Goal: Task Accomplishment & Management: Use online tool/utility

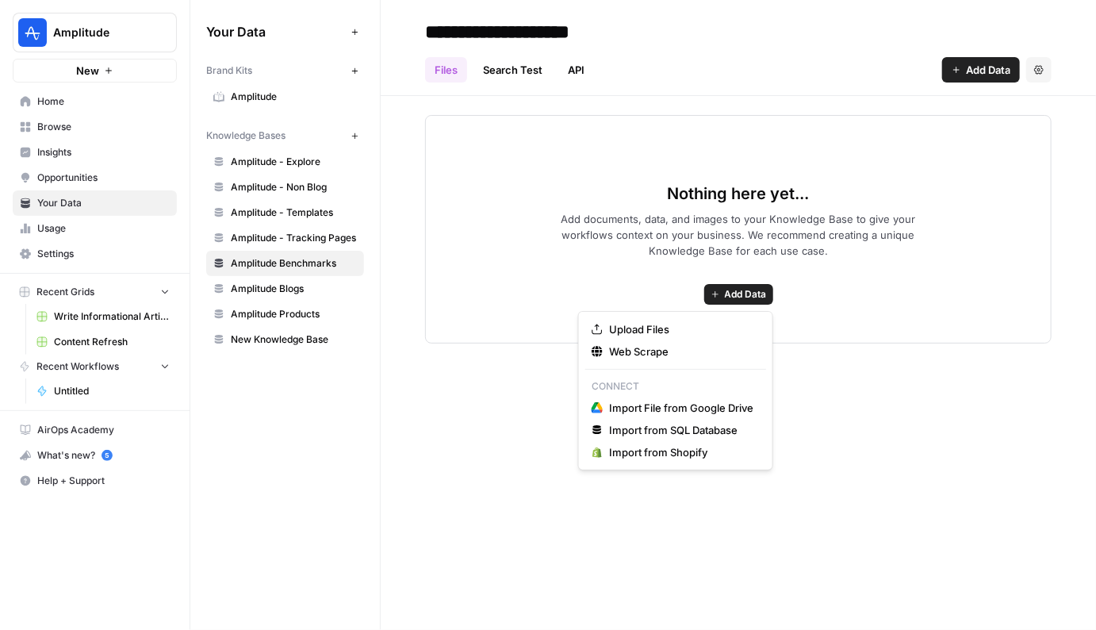
click at [716, 287] on button "Add Data" at bounding box center [738, 294] width 69 height 21
click at [645, 328] on span "Upload Files" at bounding box center [681, 329] width 144 height 16
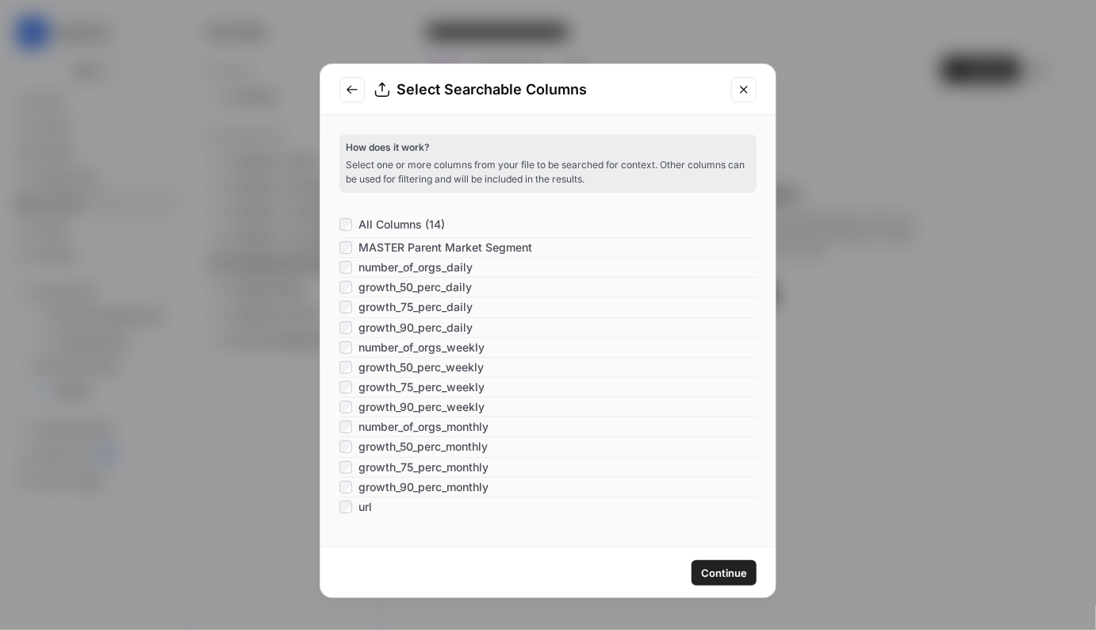
click at [712, 577] on span "Continue" at bounding box center [724, 573] width 46 height 16
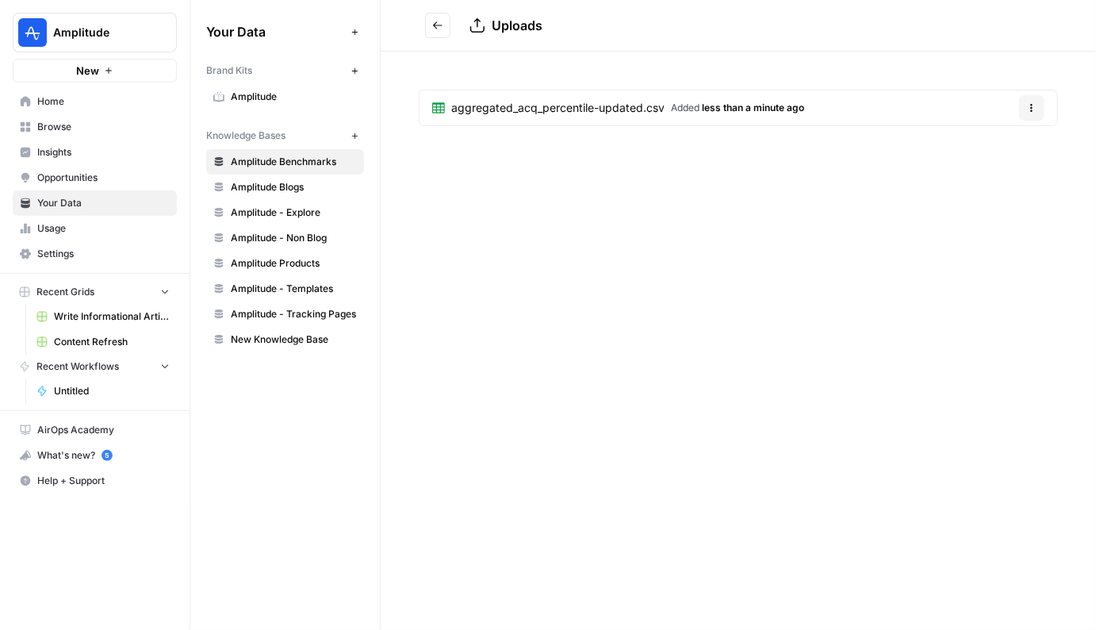
click at [439, 23] on icon "Go back" at bounding box center [437, 25] width 11 height 11
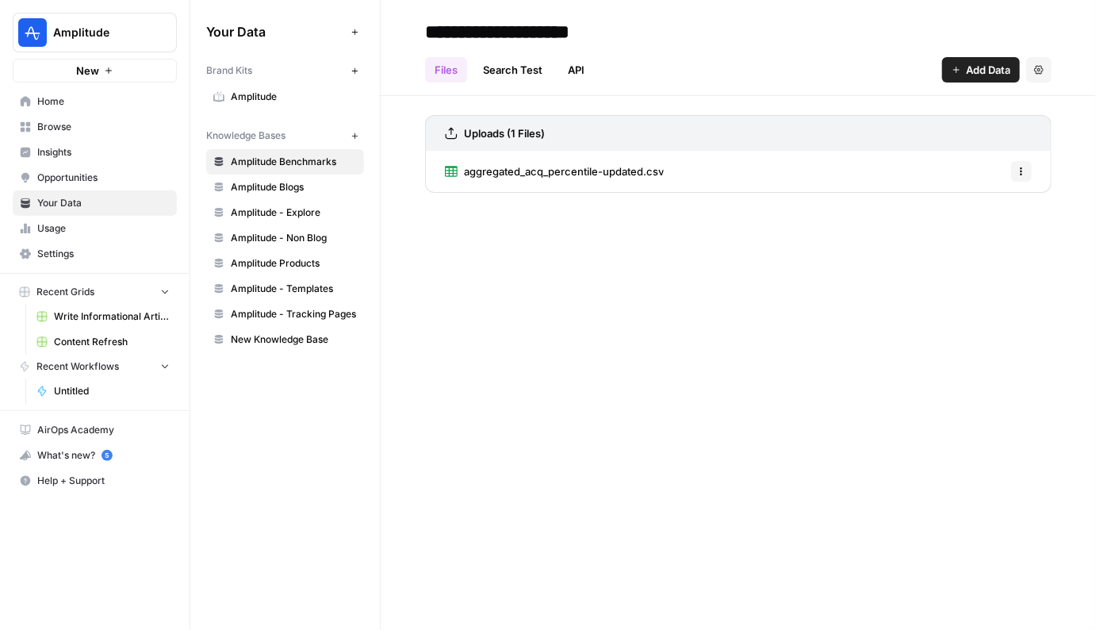
click at [975, 77] on span "Add Data" at bounding box center [988, 70] width 44 height 16
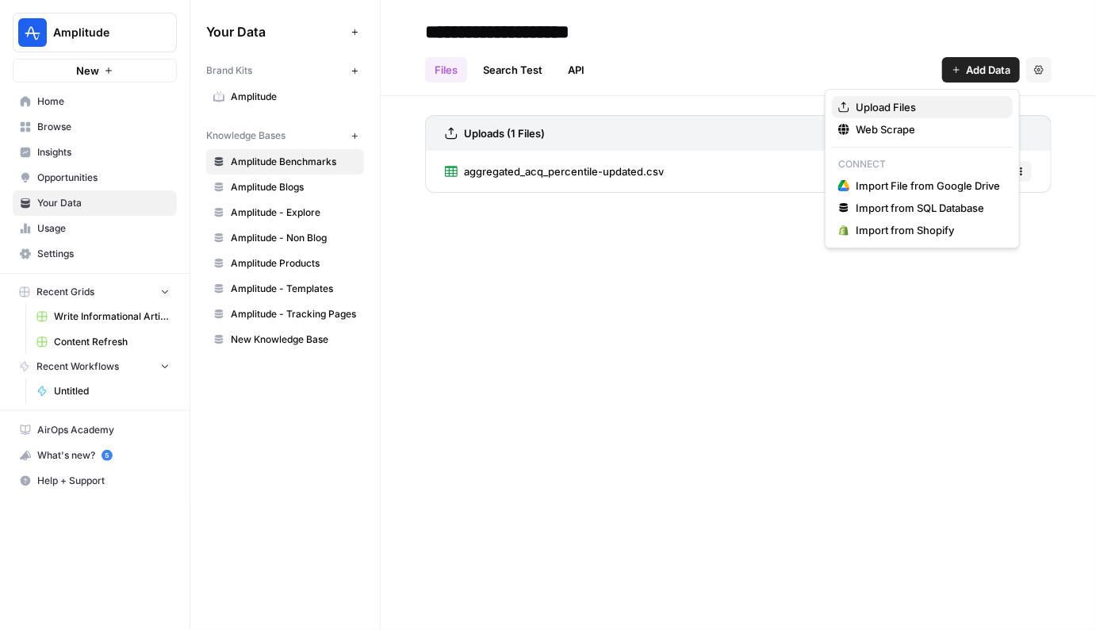
click at [919, 111] on span "Upload Files" at bounding box center [928, 107] width 144 height 16
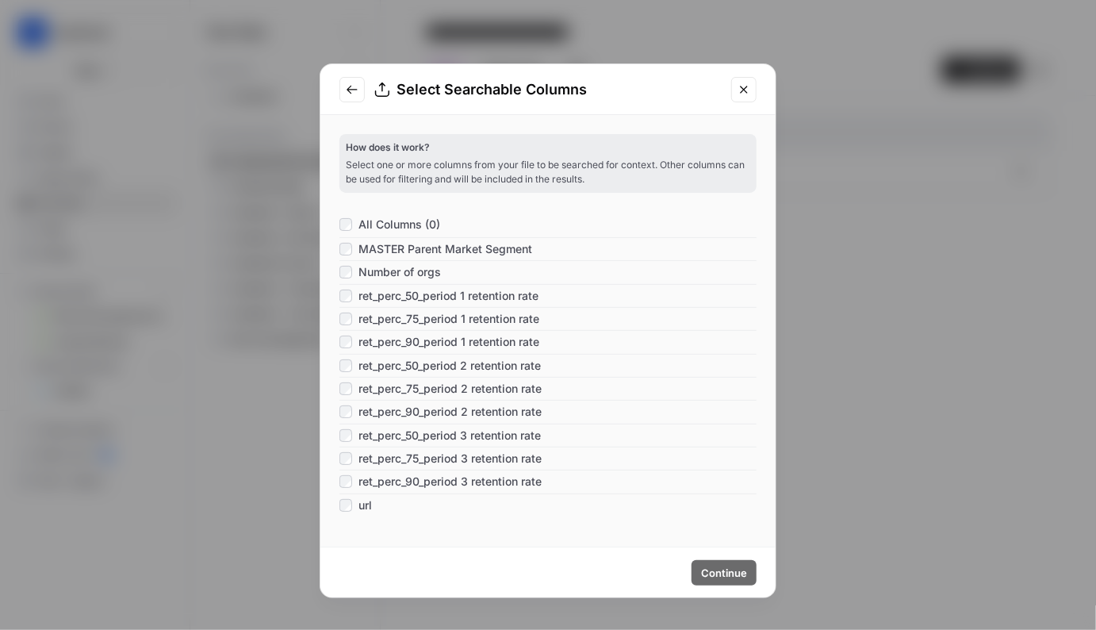
click at [734, 424] on div "ret_perc_50_period 3 retention rate" at bounding box center [547, 435] width 417 height 23
click at [401, 229] on span "All Columns (0)" at bounding box center [400, 225] width 82 height 16
click at [739, 592] on div "Continue" at bounding box center [547, 572] width 455 height 50
click at [739, 579] on span "Continue" at bounding box center [724, 573] width 46 height 16
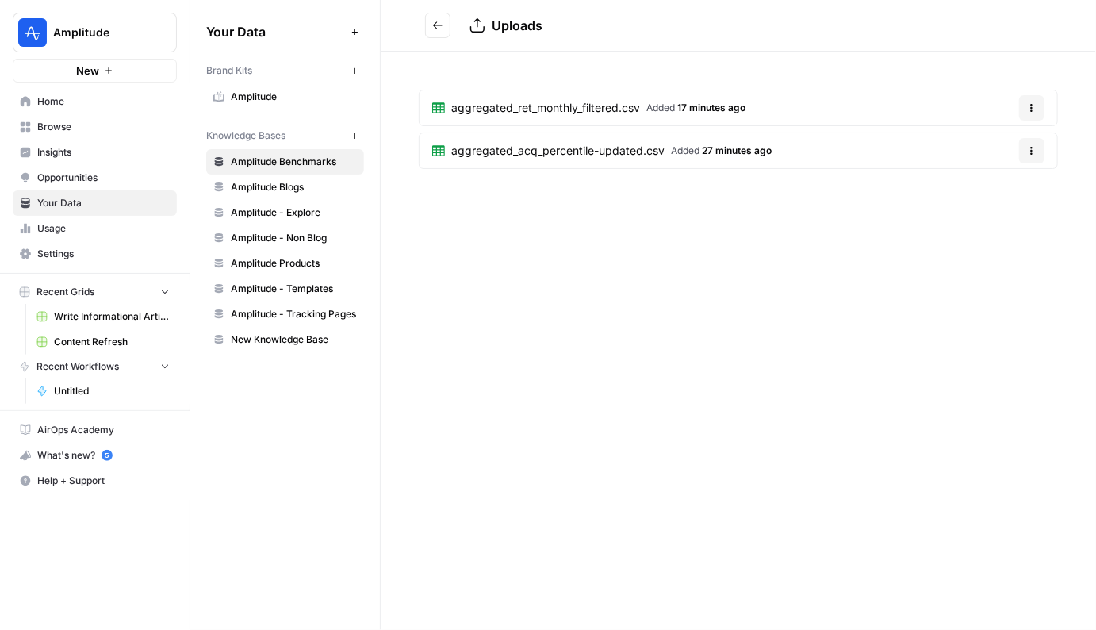
click at [436, 28] on icon "Go back" at bounding box center [438, 24] width 10 height 7
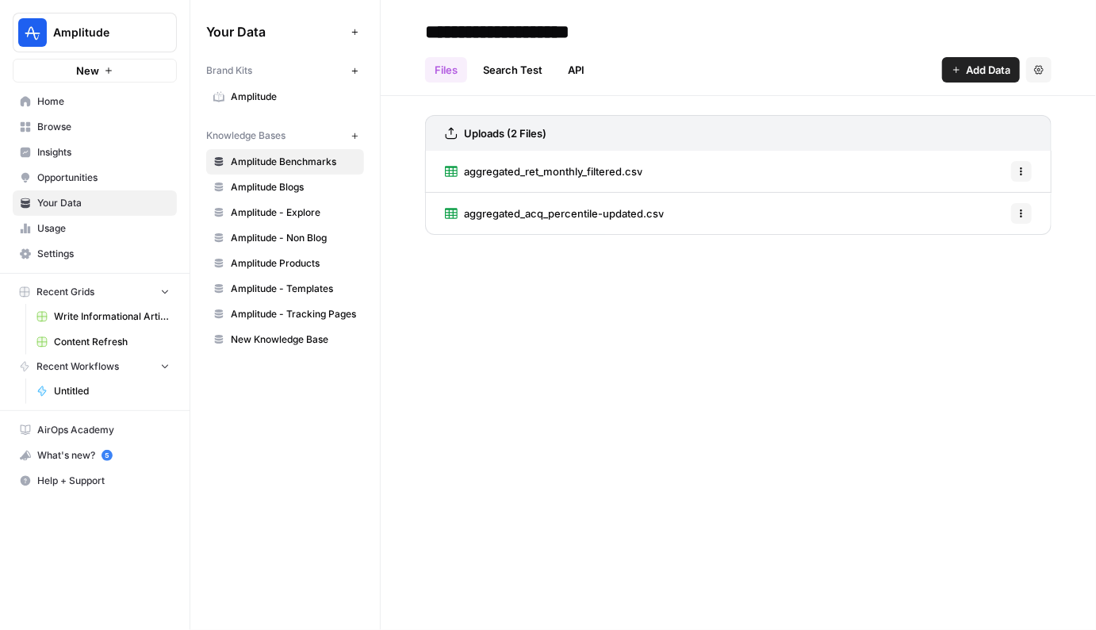
click at [971, 66] on span "Add Data" at bounding box center [988, 70] width 44 height 16
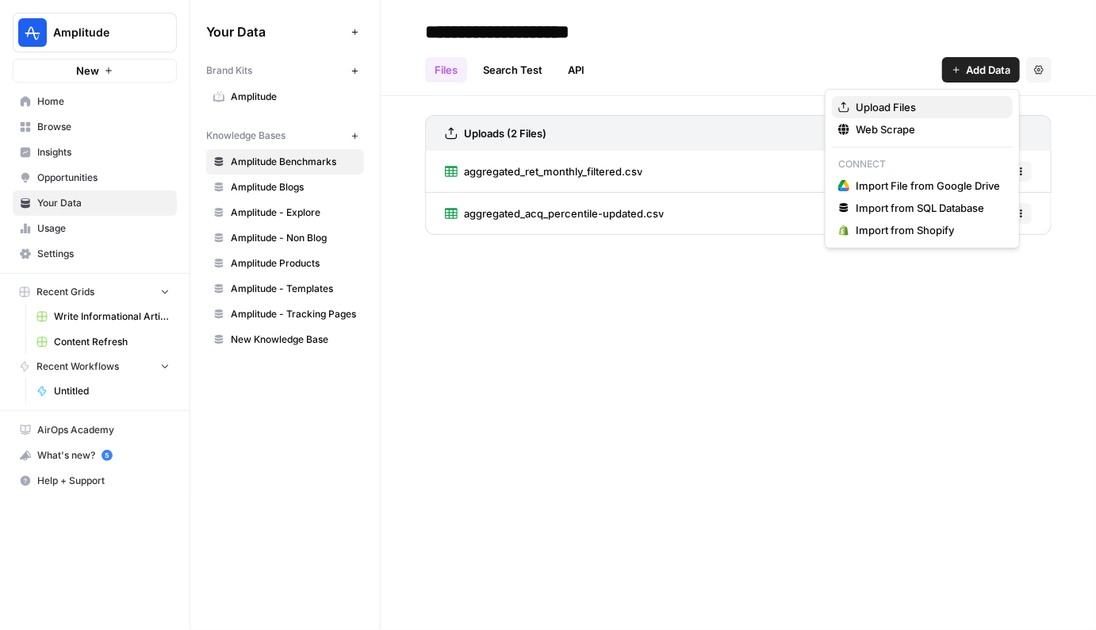
click at [926, 106] on span "Upload Files" at bounding box center [928, 107] width 144 height 16
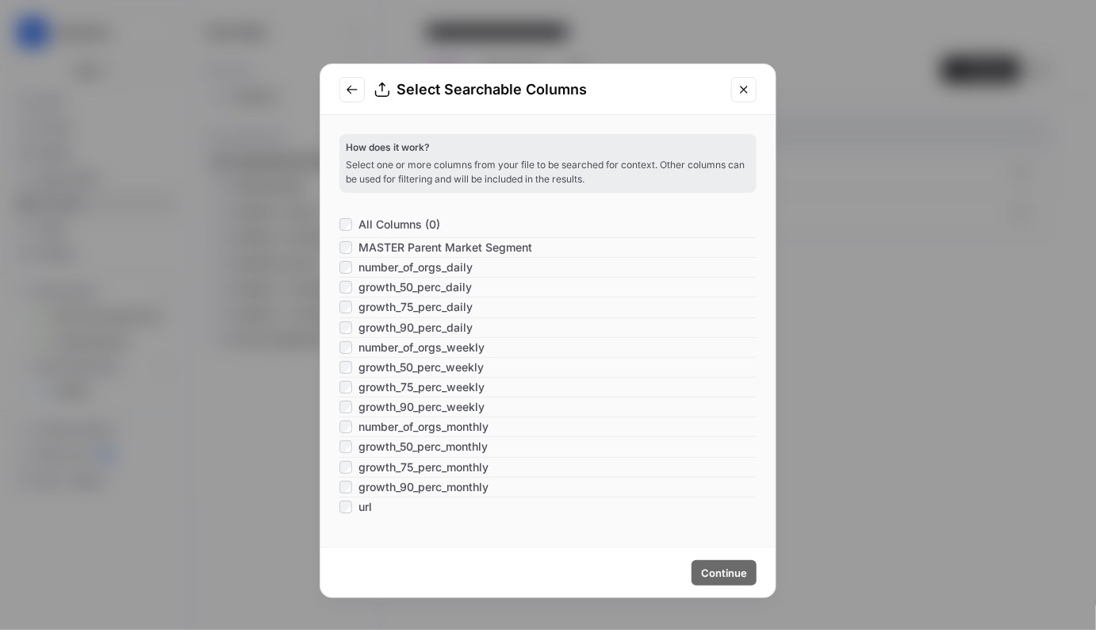
click at [741, 416] on div "number_of_orgs_monthly" at bounding box center [547, 426] width 417 height 20
click at [375, 224] on span "All Columns (0)" at bounding box center [400, 225] width 82 height 16
click at [718, 571] on span "Continue" at bounding box center [724, 573] width 46 height 16
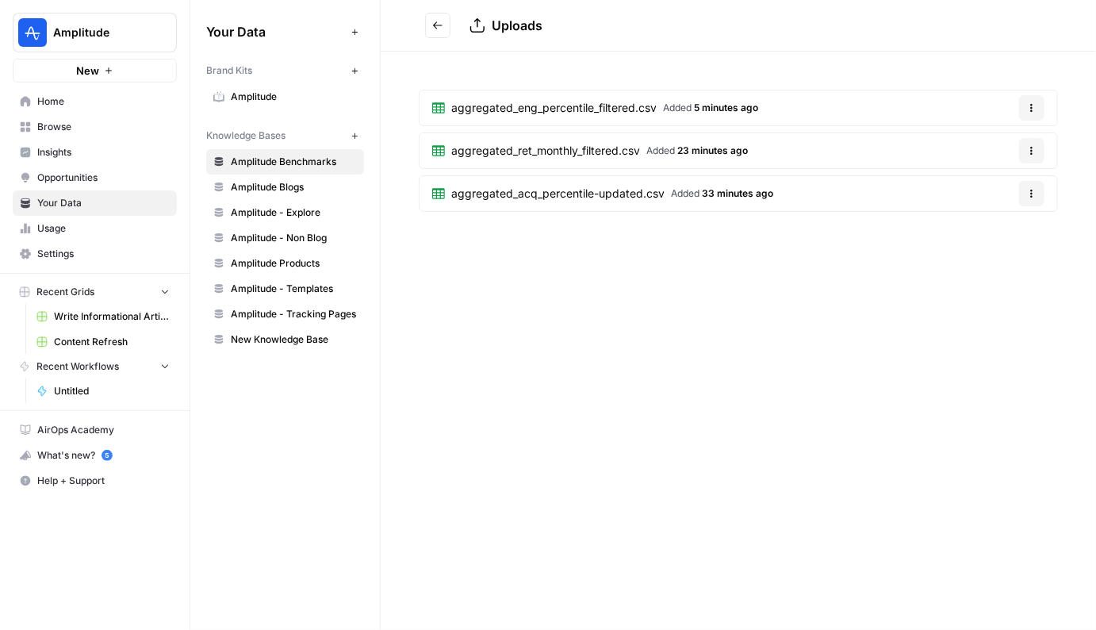
click at [430, 2] on header "Uploads" at bounding box center [738, 26] width 715 height 52
click at [430, 21] on button "Go back" at bounding box center [437, 25] width 25 height 25
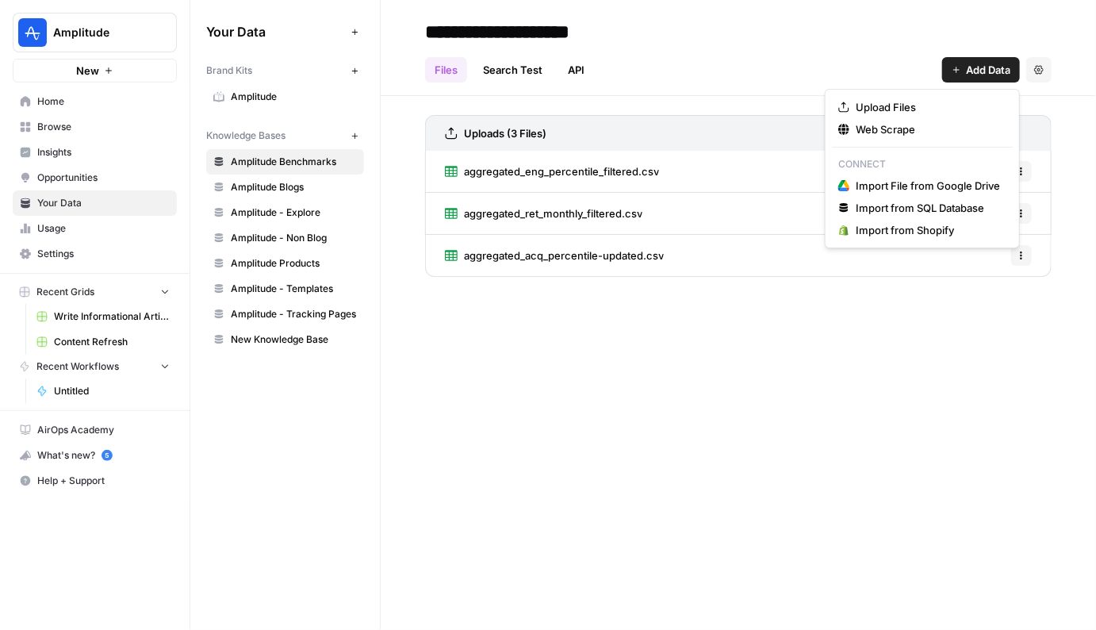
click at [943, 76] on button "Add Data" at bounding box center [981, 69] width 78 height 25
click at [904, 102] on span "Upload Files" at bounding box center [928, 107] width 144 height 16
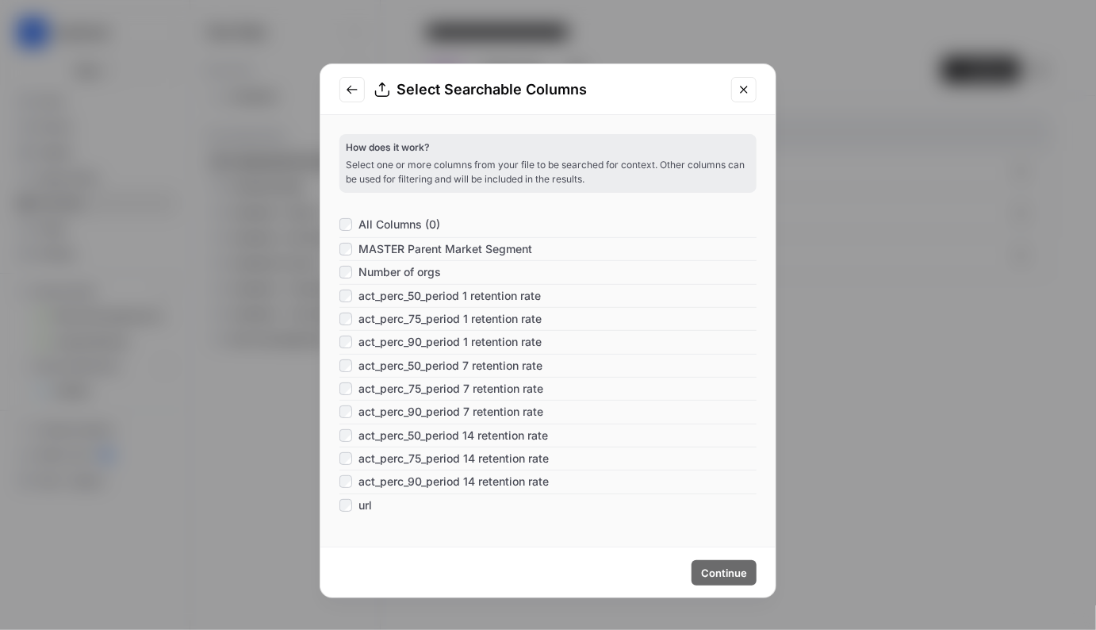
click at [378, 225] on span "All Columns (0)" at bounding box center [400, 225] width 82 height 16
click at [735, 581] on button "Continue" at bounding box center [724, 572] width 65 height 25
